Goal: Transaction & Acquisition: Purchase product/service

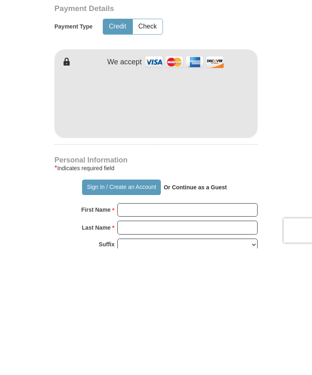
type input "16.11"
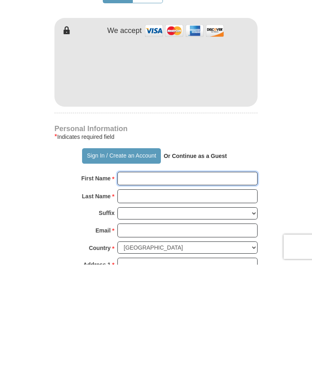
click at [206, 282] on input "First Name *" at bounding box center [188, 289] width 140 height 14
type input "[PERSON_NAME]"
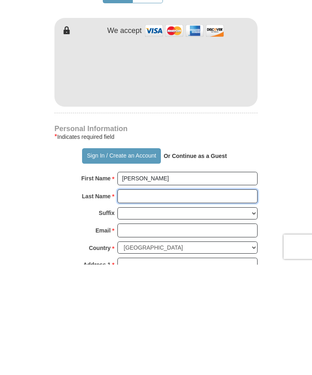
click at [131, 299] on input "Last Name *" at bounding box center [188, 306] width 140 height 14
type input "[PERSON_NAME]"
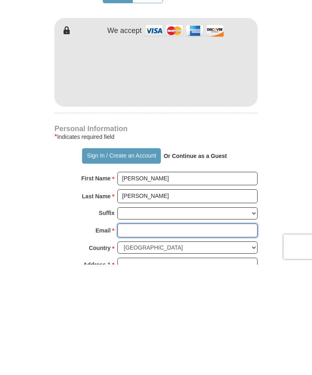
click at [207, 334] on input "Email *" at bounding box center [188, 341] width 140 height 14
type input "[EMAIL_ADDRESS][DOMAIN_NAME]"
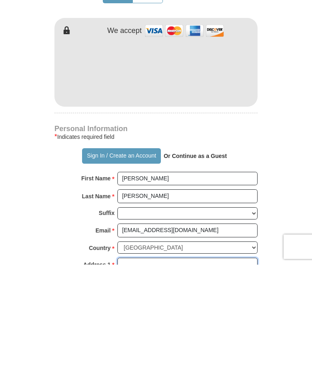
click at [198, 368] on input "Address 1 *" at bounding box center [188, 375] width 140 height 14
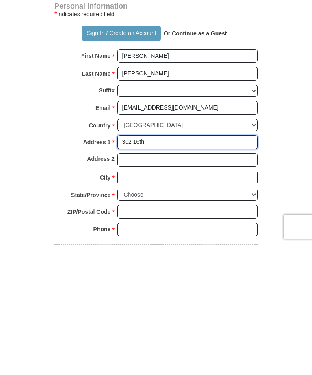
type input "302 16th"
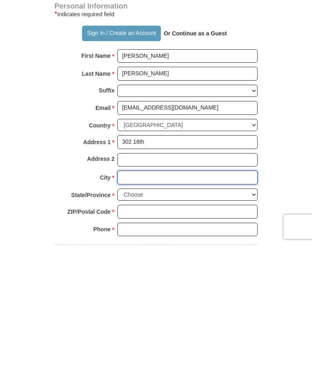
click at [194, 301] on input "City *" at bounding box center [188, 308] width 140 height 14
type input "Hempstead"
click at [198, 318] on select "Choose [US_STATE] [US_STATE] [US_STATE] [US_STATE] [US_STATE] Armed Forces Amer…" at bounding box center [188, 324] width 140 height 13
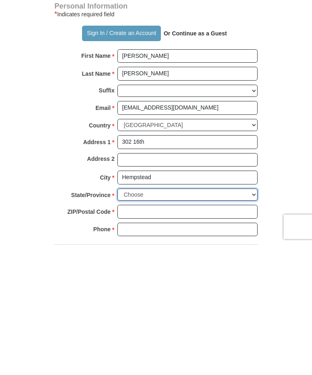
scroll to position [551, 0]
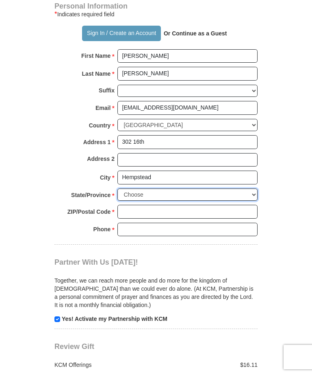
select select "[GEOGRAPHIC_DATA]"
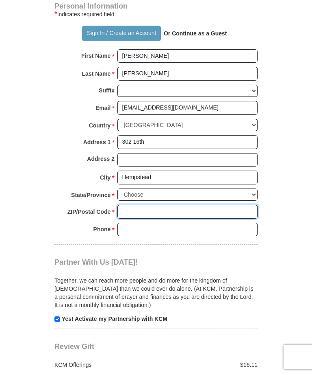
click at [207, 205] on input "ZIP/Postal Code *" at bounding box center [188, 212] width 140 height 14
type input "77445"
click at [197, 222] on input "Phone * *" at bounding box center [188, 229] width 140 height 14
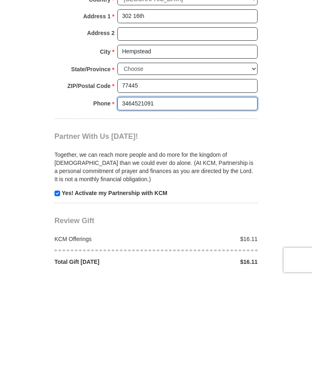
scroll to position [599, 0]
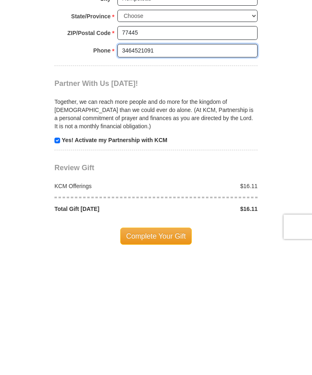
type input "3464521091"
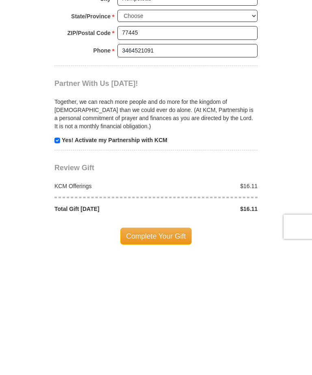
click at [58, 268] on input "checkbox" at bounding box center [58, 271] width 6 height 6
checkbox input "false"
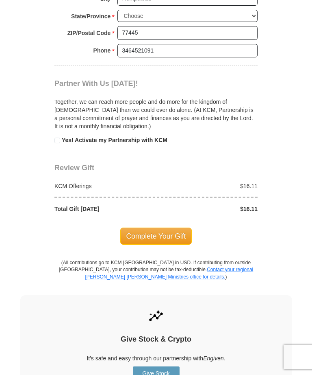
click at [135, 227] on span "Complete Your Gift" at bounding box center [156, 235] width 72 height 17
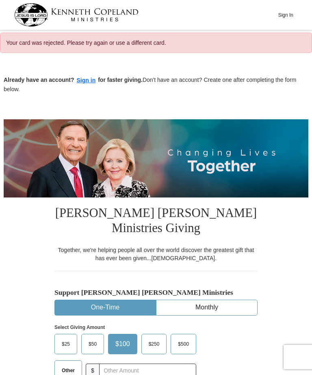
select select "[GEOGRAPHIC_DATA]"
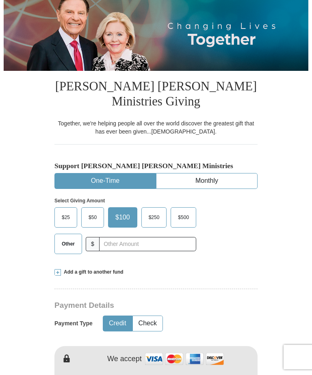
scroll to position [138, 0]
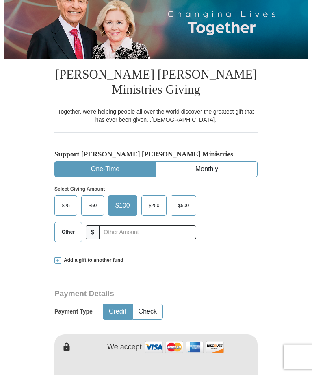
click at [63, 229] on span "Other" at bounding box center [68, 232] width 21 height 12
click at [0, 0] on input "Other" at bounding box center [0, 0] width 0 height 0
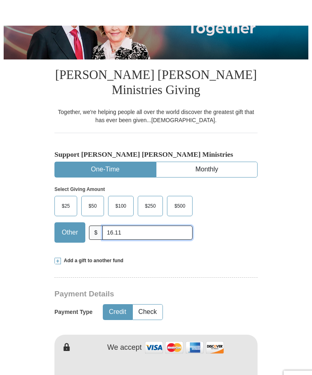
scroll to position [176, 0]
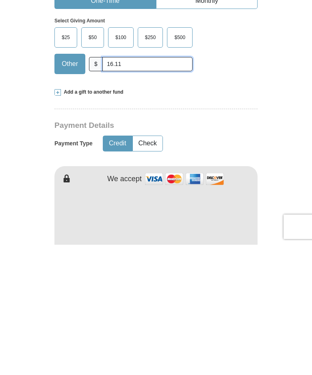
type input "16.11"
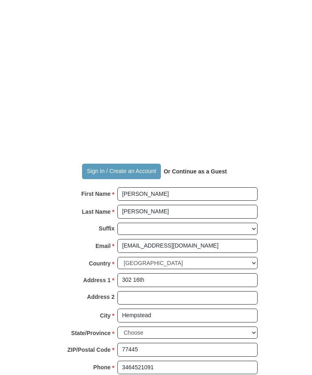
scroll to position [607, 0]
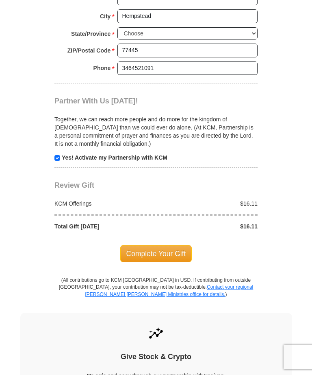
click at [56, 155] on input "checkbox" at bounding box center [58, 158] width 6 height 6
checkbox input "false"
click at [134, 249] on span "Complete Your Gift" at bounding box center [156, 253] width 72 height 17
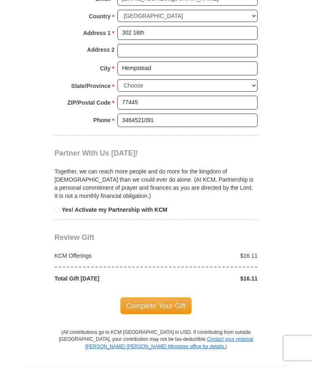
scroll to position [719, 0]
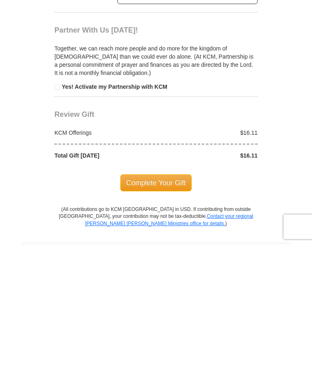
click at [177, 304] on span "Complete Your Gift" at bounding box center [156, 312] width 72 height 17
